Goal: Task Accomplishment & Management: Manage account settings

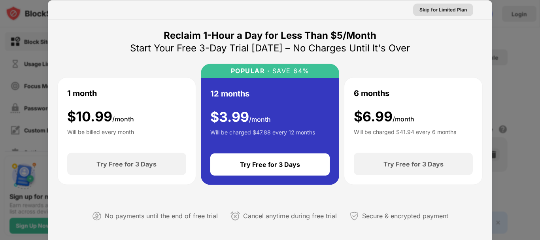
click at [420, 8] on div "Skip for Limited Plan" at bounding box center [443, 10] width 47 height 8
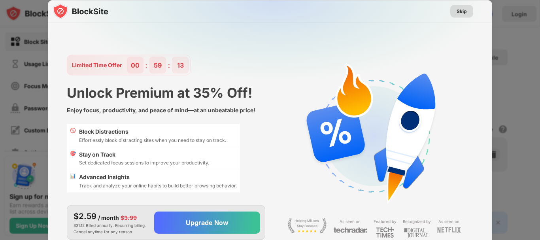
click at [457, 9] on div "Skip" at bounding box center [462, 11] width 10 height 8
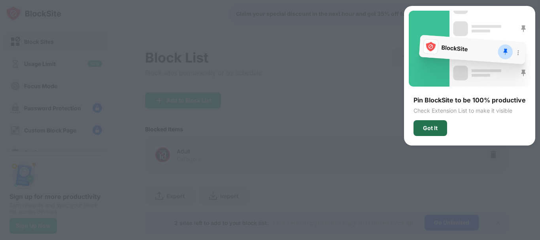
click at [433, 128] on div "Got It" at bounding box center [430, 128] width 15 height 6
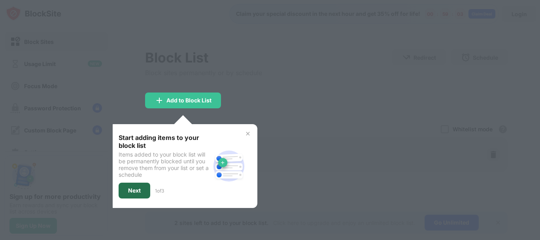
click at [140, 187] on div "Next" at bounding box center [135, 191] width 32 height 16
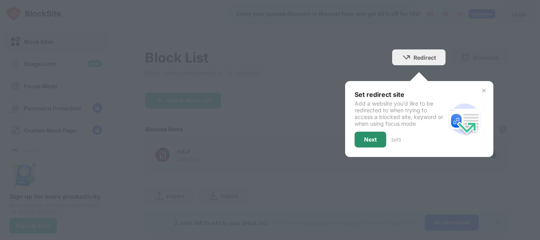
click at [368, 141] on div "Next" at bounding box center [370, 139] width 13 height 6
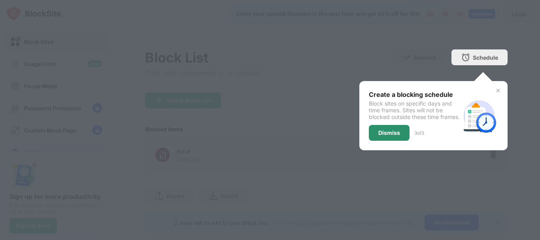
click at [391, 136] on div "Dismiss" at bounding box center [389, 133] width 22 height 6
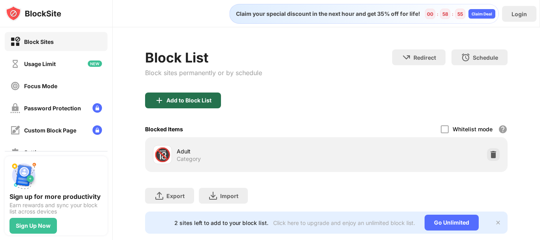
click at [200, 98] on div "Add to Block List" at bounding box center [189, 100] width 45 height 6
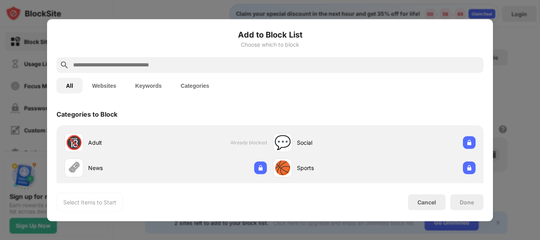
click at [200, 59] on div at bounding box center [270, 65] width 427 height 16
click at [153, 62] on input "text" at bounding box center [276, 64] width 408 height 9
type input "*"
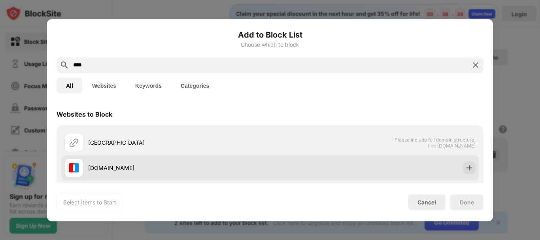
type input "****"
click at [113, 169] on div "[DOMAIN_NAME]" at bounding box center [179, 168] width 182 height 8
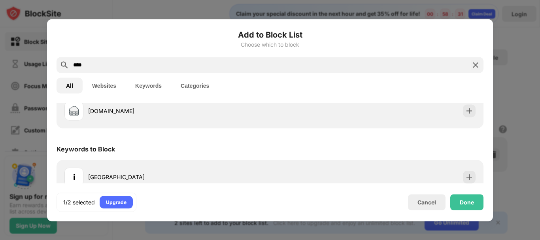
scroll to position [170, 0]
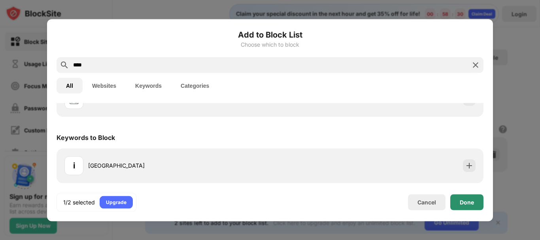
click at [464, 203] on div "Done" at bounding box center [467, 202] width 14 height 6
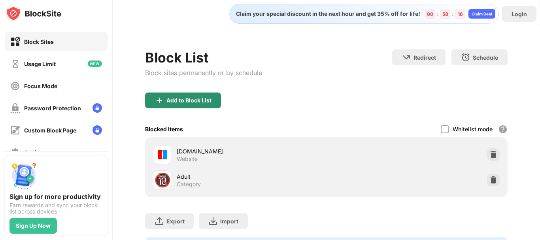
click at [192, 103] on div "Add to Block List" at bounding box center [189, 100] width 45 height 6
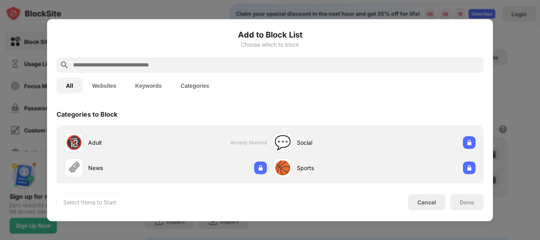
click at [202, 61] on input "text" at bounding box center [276, 64] width 408 height 9
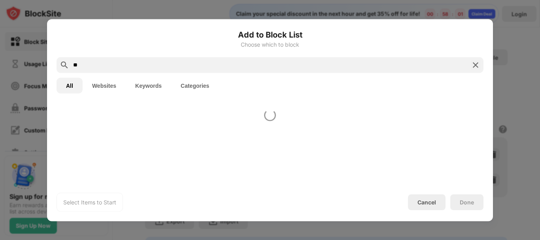
type input "*"
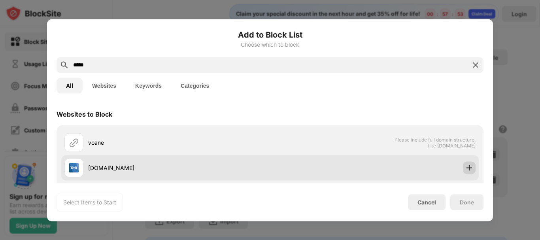
type input "*****"
click at [467, 164] on img at bounding box center [470, 168] width 8 height 8
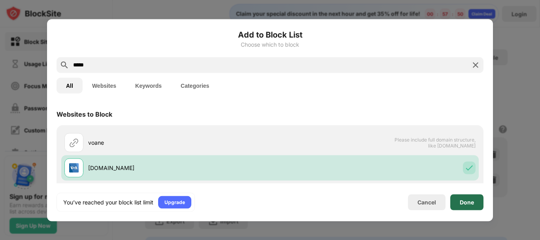
click at [475, 199] on div "Done" at bounding box center [466, 202] width 33 height 16
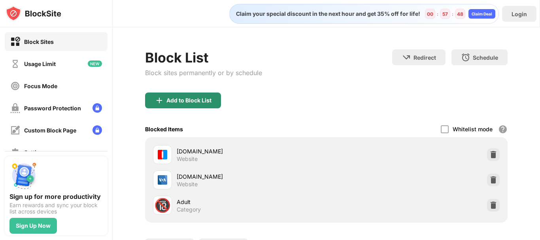
click at [192, 98] on div "Add to Block List" at bounding box center [189, 100] width 45 height 6
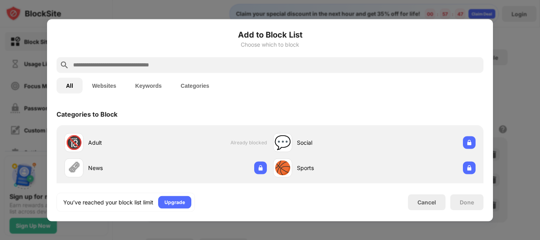
click at [192, 63] on input "text" at bounding box center [276, 64] width 408 height 9
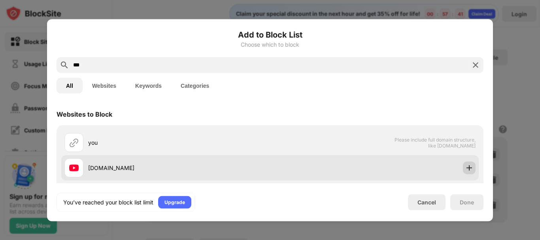
type input "***"
click at [469, 166] on div at bounding box center [469, 167] width 13 height 13
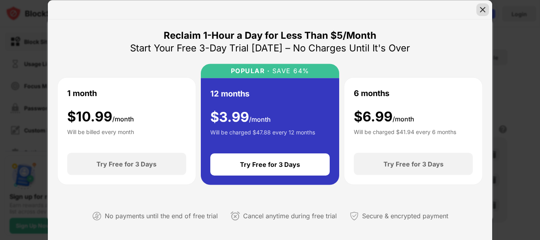
click at [481, 9] on img at bounding box center [483, 10] width 8 height 8
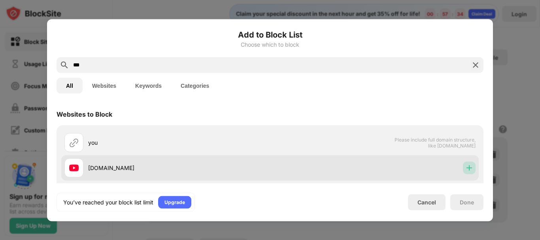
click at [466, 169] on img at bounding box center [470, 168] width 8 height 8
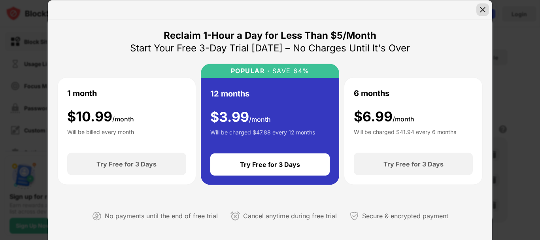
click at [482, 6] on img at bounding box center [483, 10] width 8 height 8
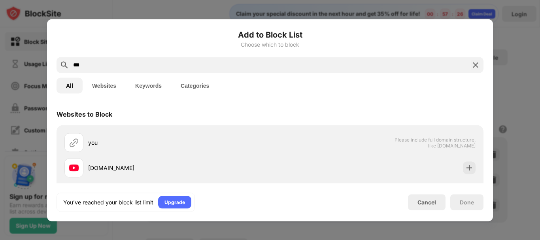
click at [479, 62] on img at bounding box center [475, 64] width 9 height 9
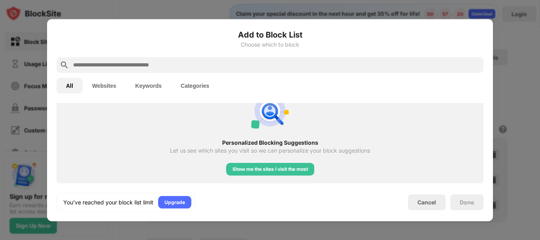
scroll to position [396, 0]
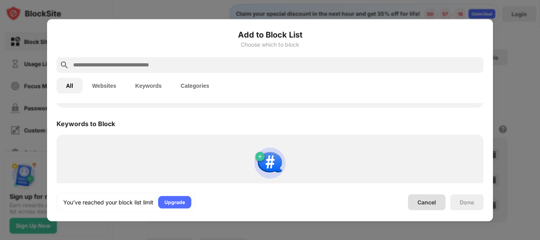
click at [428, 206] on div "Cancel" at bounding box center [427, 202] width 38 height 16
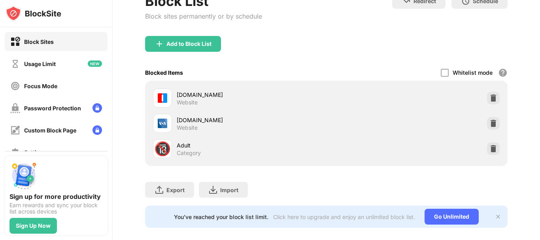
scroll to position [72, 0]
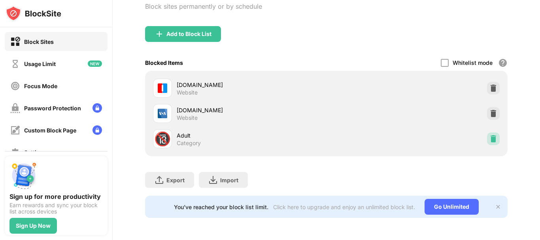
click at [487, 132] on div at bounding box center [493, 138] width 13 height 13
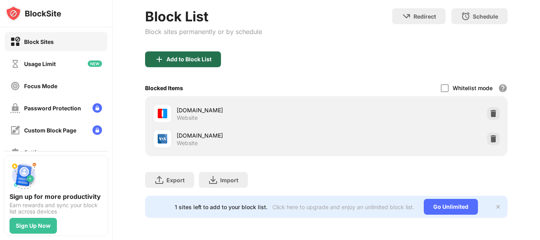
click at [201, 56] on div "Add to Block List" at bounding box center [189, 59] width 45 height 6
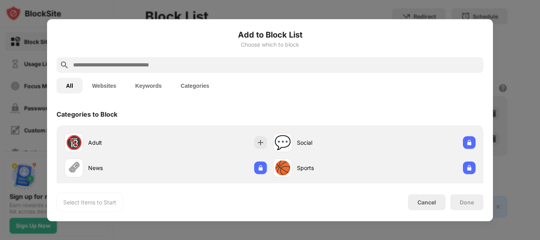
click at [203, 64] on input "text" at bounding box center [276, 64] width 408 height 9
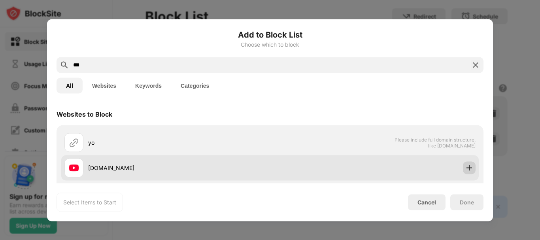
type input "***"
click at [466, 167] on img at bounding box center [470, 168] width 8 height 8
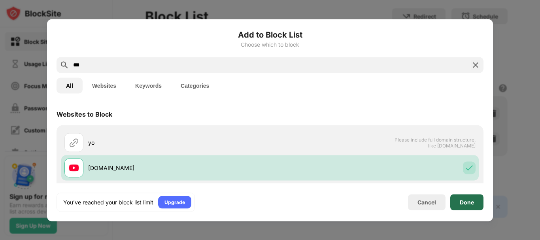
click at [467, 207] on div "Done" at bounding box center [466, 202] width 33 height 16
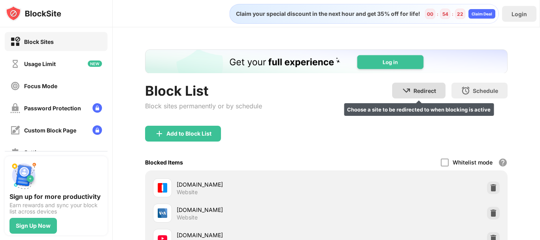
click at [425, 88] on div "Redirect" at bounding box center [425, 90] width 23 height 7
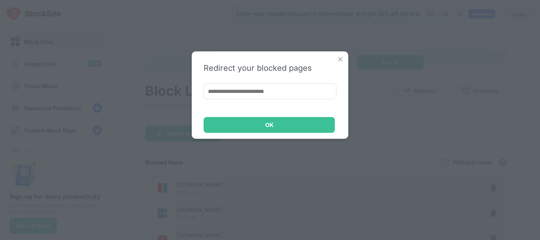
click at [297, 92] on input at bounding box center [270, 91] width 133 height 16
type input "*"
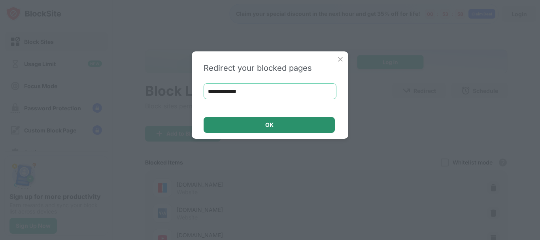
type input "**********"
click at [269, 119] on div "OK" at bounding box center [269, 125] width 131 height 16
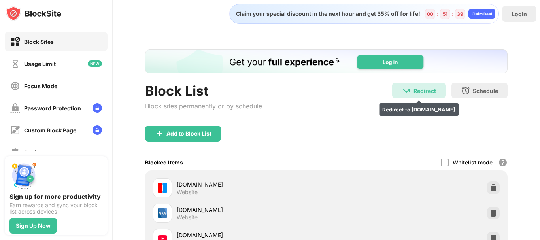
click at [407, 91] on div "Redirect Redirect to [DOMAIN_NAME]" at bounding box center [418, 91] width 53 height 16
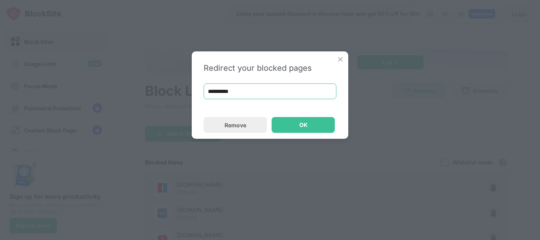
drag, startPoint x: 276, startPoint y: 90, endPoint x: 252, endPoint y: 90, distance: 24.9
click at [252, 90] on input "**********" at bounding box center [270, 91] width 133 height 16
type input "*"
paste input "**********"
click at [281, 129] on div "OK" at bounding box center [303, 125] width 63 height 16
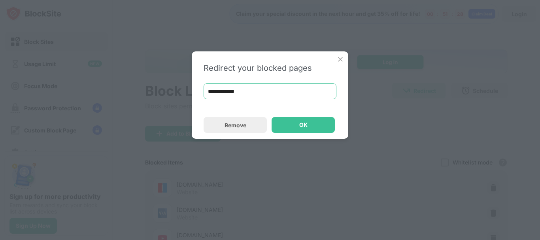
click at [288, 92] on input "**********" at bounding box center [270, 91] width 133 height 16
type input "*"
click at [261, 86] on input at bounding box center [270, 91] width 133 height 16
type input "*"
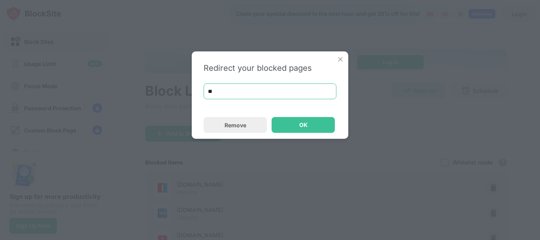
type input "*"
type input "**********"
click at [301, 123] on div "OK" at bounding box center [303, 125] width 8 height 6
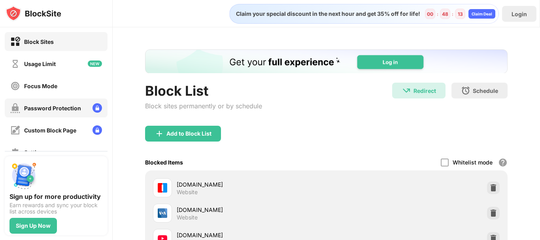
click at [57, 105] on div "Password Protection" at bounding box center [52, 108] width 57 height 7
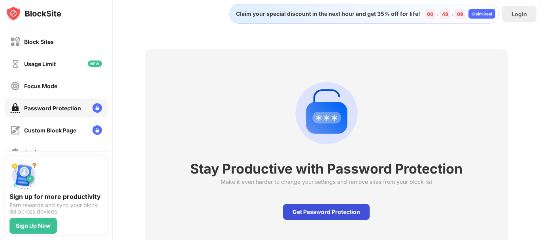
click at [322, 211] on div "Get Password Protection" at bounding box center [326, 212] width 87 height 16
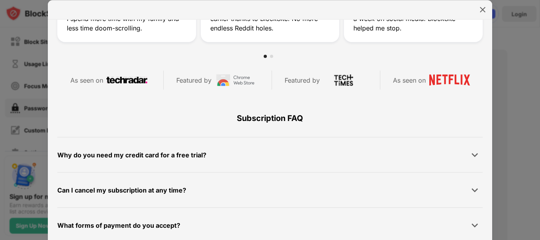
scroll to position [376, 0]
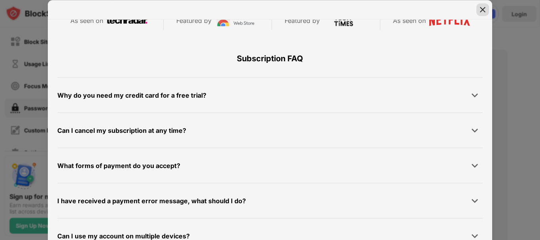
click at [479, 5] on div at bounding box center [483, 9] width 13 height 13
